Goal: Transaction & Acquisition: Subscribe to service/newsletter

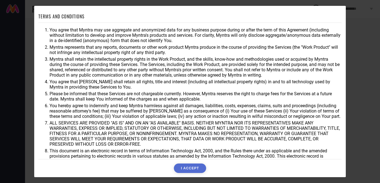
click at [199, 168] on button "I ACCEPT" at bounding box center [190, 167] width 32 height 9
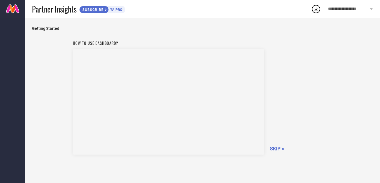
click at [277, 152] on div "How to use dashboard? SKIP »" at bounding box center [203, 97] width 260 height 118
click at [277, 146] on span "SKIP »" at bounding box center [277, 149] width 14 height 6
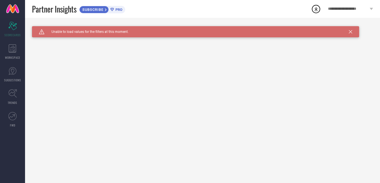
click at [350, 31] on icon at bounding box center [350, 31] width 3 height 3
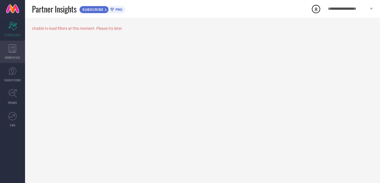
click at [16, 56] on span "WORKSPACE" at bounding box center [12, 57] width 15 height 4
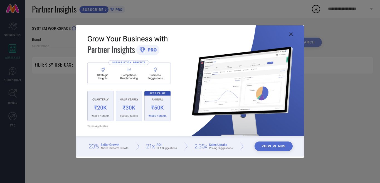
type input "1 STOP FASHION"
type input "All"
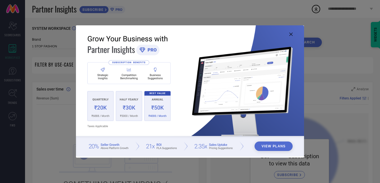
click at [290, 34] on icon at bounding box center [291, 34] width 3 height 3
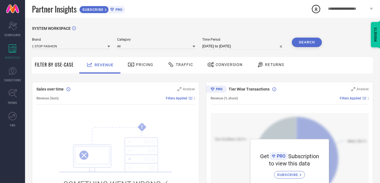
click at [371, 8] on icon at bounding box center [371, 9] width 3 height 2
click at [348, 132] on div "Get PRO Subscription to view this data SUBSCRIBE" at bounding box center [290, 164] width 158 height 103
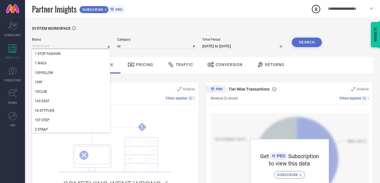
click at [93, 48] on input at bounding box center [71, 46] width 78 height 6
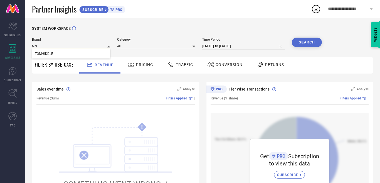
type input "Mhi"
click at [109, 46] on icon at bounding box center [108, 47] width 3 height 2
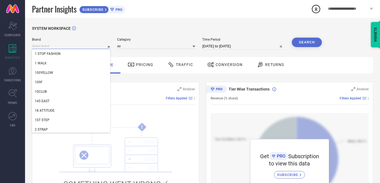
click at [83, 45] on input at bounding box center [71, 46] width 78 height 6
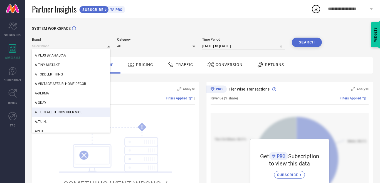
scroll to position [640, 0]
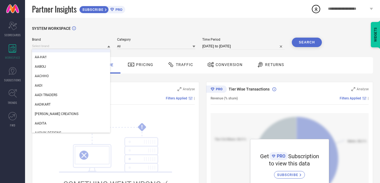
click at [82, 43] on div "Brand A-DERMA A-OKAY A.T.U.N ALL THINGS UBER NICE A.T.U.N. A2LITE AA-HA!! AABOL…" at bounding box center [71, 44] width 78 height 12
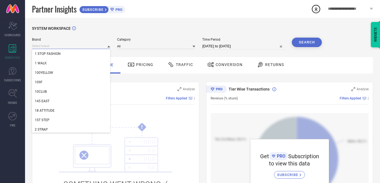
click at [71, 44] on input at bounding box center [71, 46] width 78 height 6
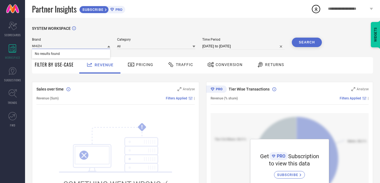
type input "MHIZHA"
click at [74, 45] on input "MHIZHA" at bounding box center [71, 46] width 78 height 6
click at [132, 46] on input at bounding box center [156, 46] width 78 height 6
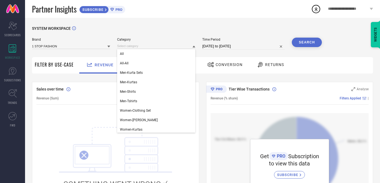
click at [68, 43] on div "Brand 1 STOP FASHION" at bounding box center [71, 44] width 78 height 12
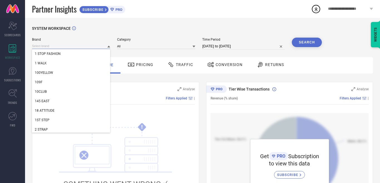
click at [67, 46] on input at bounding box center [71, 46] width 78 height 6
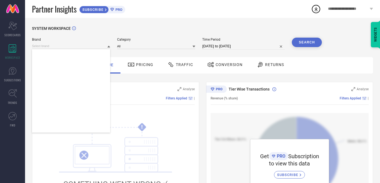
scroll to position [93028, 0]
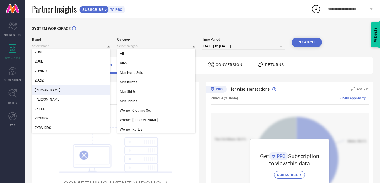
click at [138, 44] on input at bounding box center [156, 46] width 78 height 6
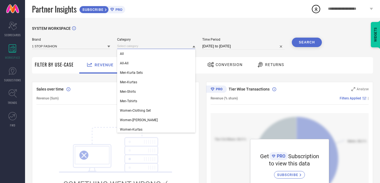
click at [138, 44] on input at bounding box center [156, 46] width 78 height 6
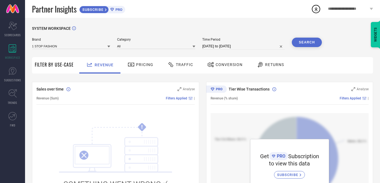
click at [91, 43] on div "1 STOP FASHION" at bounding box center [71, 46] width 78 height 6
click at [90, 45] on input at bounding box center [71, 46] width 78 height 6
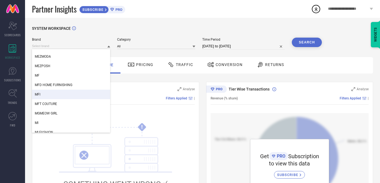
scroll to position [51825, 0]
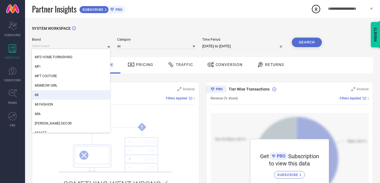
click at [181, 27] on div "SYSTEM WORKSPACE" at bounding box center [202, 31] width 341 height 11
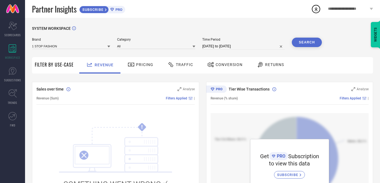
click at [72, 26] on div "SYSTEM WORKSPACE" at bounding box center [202, 31] width 341 height 11
click at [73, 28] on icon at bounding box center [74, 28] width 4 height 4
click at [14, 50] on icon at bounding box center [13, 48] width 8 height 8
click at [14, 77] on link "SUGGESTIONS" at bounding box center [12, 74] width 25 height 22
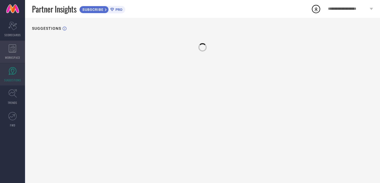
click at [18, 48] on div "WORKSPACE" at bounding box center [12, 52] width 25 height 22
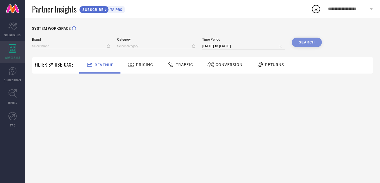
type input "1 STOP FASHION"
type input "All"
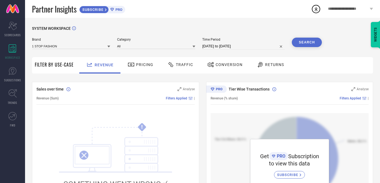
click at [313, 44] on button "Search" at bounding box center [307, 42] width 30 height 9
click at [18, 57] on span "WORKSPACE" at bounding box center [12, 57] width 15 height 4
click at [1, 54] on div "WORKSPACE" at bounding box center [12, 52] width 25 height 22
click at [5, 54] on div "WORKSPACE" at bounding box center [12, 52] width 25 height 22
click at [5, 70] on link "SUGGESTIONS" at bounding box center [12, 74] width 25 height 22
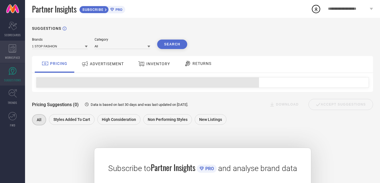
click at [10, 54] on div "WORKSPACE" at bounding box center [12, 52] width 25 height 22
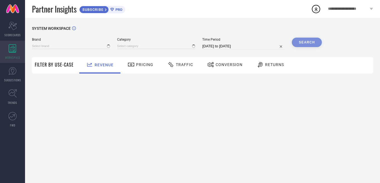
type input "1 STOP FASHION"
type input "All"
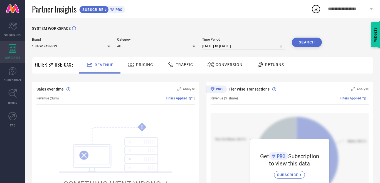
click at [14, 49] on icon at bounding box center [13, 48] width 8 height 8
click at [108, 48] on icon at bounding box center [108, 46] width 3 height 3
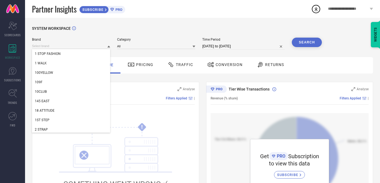
click at [108, 48] on icon at bounding box center [108, 47] width 3 height 2
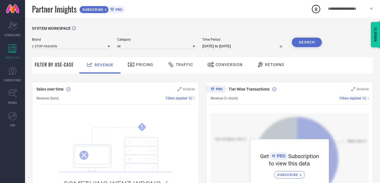
click at [108, 48] on icon at bounding box center [108, 46] width 3 height 3
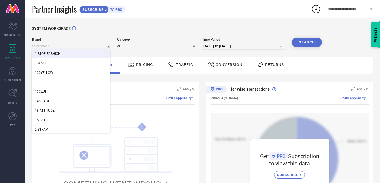
click at [98, 57] on div "1 STOP FASHION" at bounding box center [71, 53] width 78 height 9
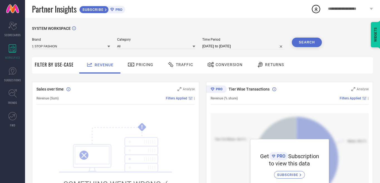
click at [305, 44] on button "Search" at bounding box center [307, 42] width 30 height 9
click at [142, 46] on input at bounding box center [156, 46] width 78 height 6
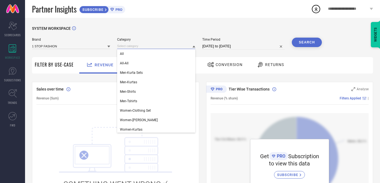
click at [142, 46] on input at bounding box center [156, 46] width 78 height 6
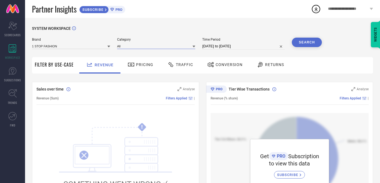
click at [142, 46] on input at bounding box center [156, 46] width 78 height 6
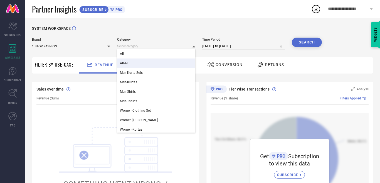
click at [146, 62] on div "All-All" at bounding box center [156, 62] width 78 height 9
click at [147, 46] on input at bounding box center [156, 46] width 78 height 6
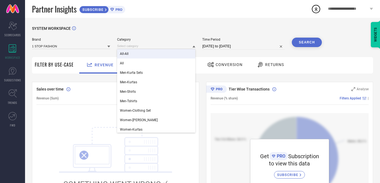
click at [149, 57] on div "All-All" at bounding box center [156, 53] width 78 height 9
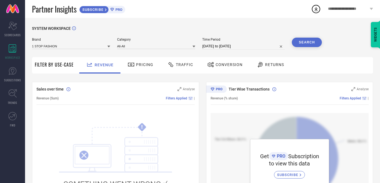
click at [300, 46] on button "Search" at bounding box center [307, 42] width 30 height 9
click at [44, 100] on span "Revenue (Sum)" at bounding box center [47, 98] width 22 height 4
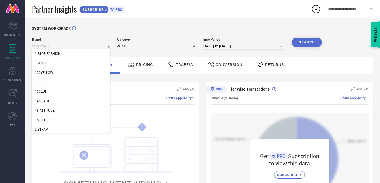
click at [81, 46] on input at bounding box center [71, 46] width 78 height 6
click at [86, 65] on div "1 WALK" at bounding box center [71, 62] width 78 height 9
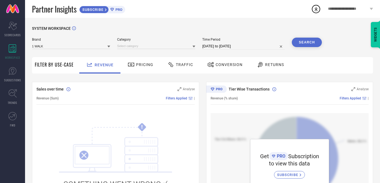
click at [198, 48] on div "Brand 1 WALK Category Time Period [DATE] to [DATE] Search" at bounding box center [177, 44] width 290 height 12
click at [194, 47] on icon at bounding box center [194, 46] width 3 height 3
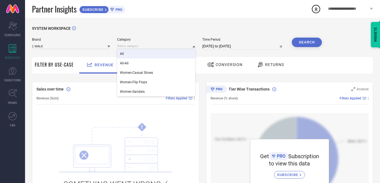
click at [183, 55] on div "All" at bounding box center [156, 53] width 78 height 9
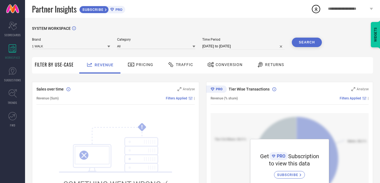
click at [318, 43] on button "Search" at bounding box center [307, 42] width 30 height 9
click at [4, 83] on link "SUGGESTIONS" at bounding box center [12, 74] width 25 height 22
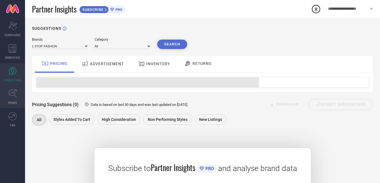
click at [3, 101] on link "TRENDS" at bounding box center [12, 97] width 25 height 22
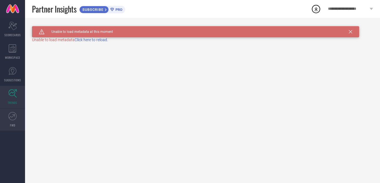
click at [16, 121] on link "FWD" at bounding box center [12, 119] width 25 height 22
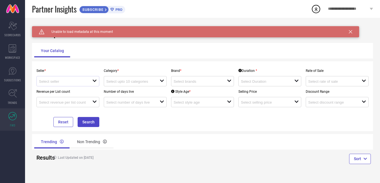
click at [93, 84] on div "open" at bounding box center [94, 81] width 4 height 5
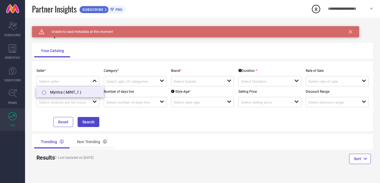
click at [83, 93] on li "Myntra ( MINT_1 )" at bounding box center [70, 92] width 67 height 10
type input "Myntra ( MINT_1 )"
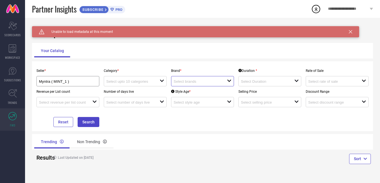
click at [195, 84] on input at bounding box center [198, 81] width 48 height 4
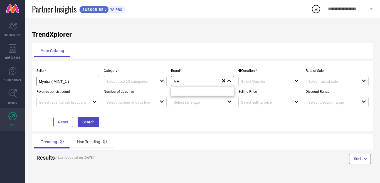
scroll to position [109, 0]
type input "MHIZHA"
click at [16, 55] on span "WORKSPACE" at bounding box center [12, 57] width 15 height 4
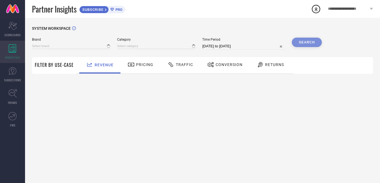
type input "1 STOP FASHION"
type input "All"
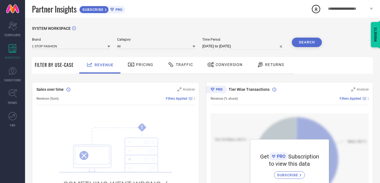
click at [121, 9] on span "PRO" at bounding box center [118, 10] width 8 height 4
click at [371, 8] on icon at bounding box center [371, 9] width 3 height 2
click at [8, 75] on link "SUGGESTIONS" at bounding box center [12, 74] width 25 height 22
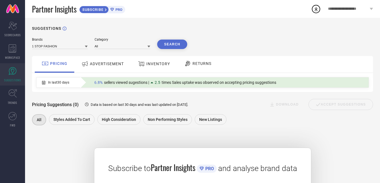
click at [102, 68] on div "ADVERTISEMENT" at bounding box center [102, 64] width 45 height 10
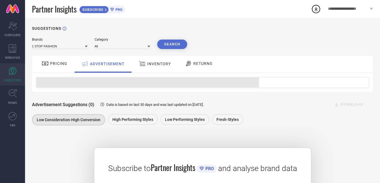
click at [149, 62] on span "INVENTORY" at bounding box center [159, 64] width 24 height 4
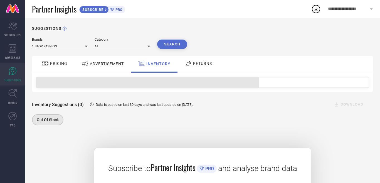
click at [208, 67] on div "RETURNS" at bounding box center [198, 63] width 30 height 9
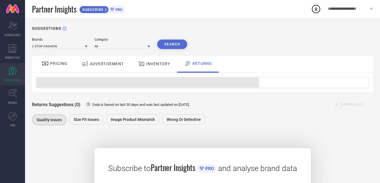
click at [46, 62] on icon at bounding box center [45, 63] width 7 height 7
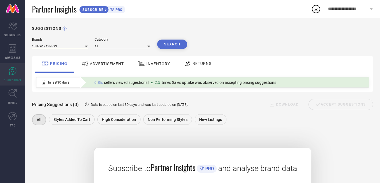
click at [63, 48] on input at bounding box center [60, 46] width 56 height 6
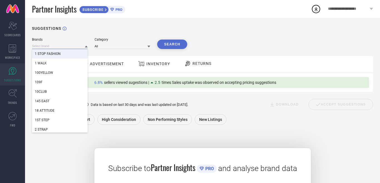
click at [61, 45] on input at bounding box center [60, 46] width 56 height 6
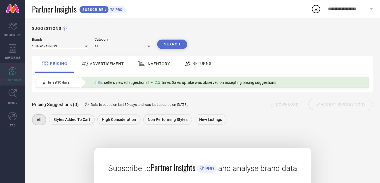
click at [62, 44] on input at bounding box center [60, 46] width 56 height 6
type input "mhi"
click at [121, 22] on div "SUGGESTIONS Brands mhi [PERSON_NAME] Category All Search PRICING ADVERTISEMENT …" at bounding box center [202, 143] width 355 height 251
click at [11, 97] on icon at bounding box center [12, 93] width 9 height 9
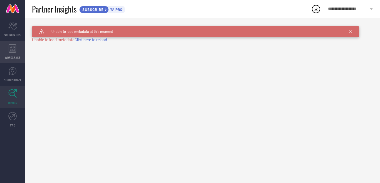
click at [13, 50] on icon at bounding box center [13, 48] width 8 height 8
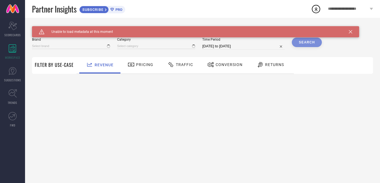
type input "1 STOP FASHION"
type input "All"
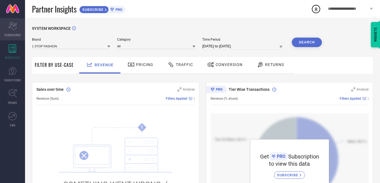
click at [11, 27] on icon at bounding box center [12, 26] width 8 height 8
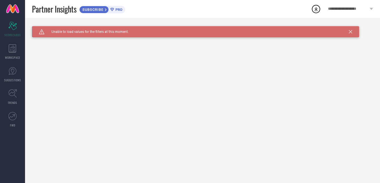
click at [315, 10] on icon at bounding box center [316, 9] width 10 height 10
click at [351, 29] on div "Caution Created with Sketch. Unable to load values for the filters at this mome…" at bounding box center [195, 31] width 327 height 11
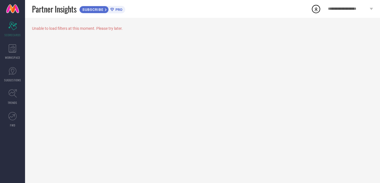
click at [324, 8] on div "**********" at bounding box center [350, 9] width 59 height 18
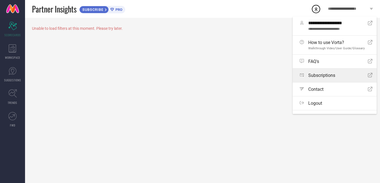
click at [339, 77] on div "Subscriptions Open Icon" at bounding box center [336, 75] width 73 height 5
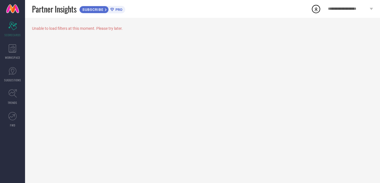
click at [251, 72] on div "Unable to load filters at this moment. Please try later." at bounding box center [202, 100] width 355 height 165
click at [180, 65] on div "Unable to load filters at this moment. Please try later." at bounding box center [202, 100] width 355 height 165
click at [11, 57] on span "WORKSPACE" at bounding box center [12, 57] width 15 height 4
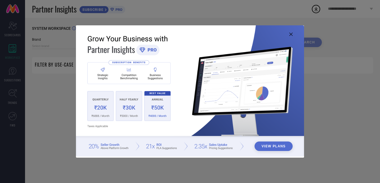
type input "1 STOP FASHION"
type input "All"
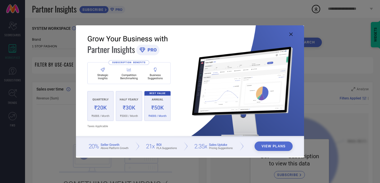
click at [283, 146] on button "View Plans" at bounding box center [274, 145] width 38 height 9
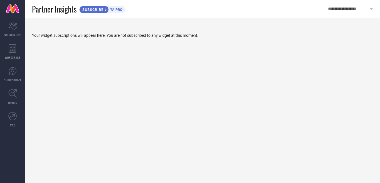
click at [86, 38] on div "Your widget subscriptions will appear here. You are not subscribed to any widge…" at bounding box center [202, 31] width 341 height 11
click at [374, 6] on div "**********" at bounding box center [350, 9] width 59 height 18
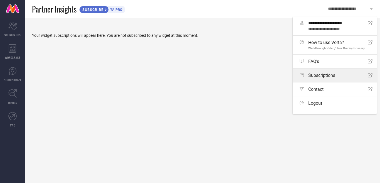
click at [314, 82] on link "Subscriptions Open Icon" at bounding box center [335, 75] width 84 height 14
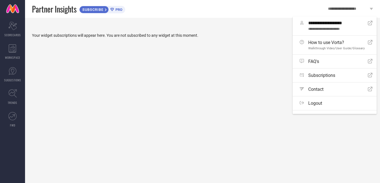
click at [244, 26] on div "Your widget subscriptions will appear here. You are not subscribed to any widge…" at bounding box center [202, 31] width 341 height 11
